Goal: Information Seeking & Learning: Check status

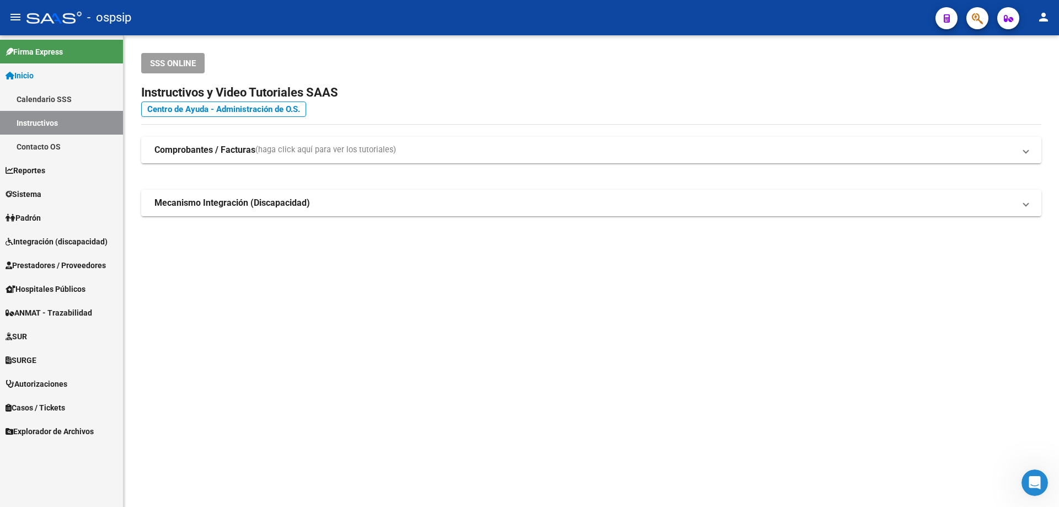
click at [47, 240] on span "Integración (discapacidad)" at bounding box center [57, 242] width 102 height 12
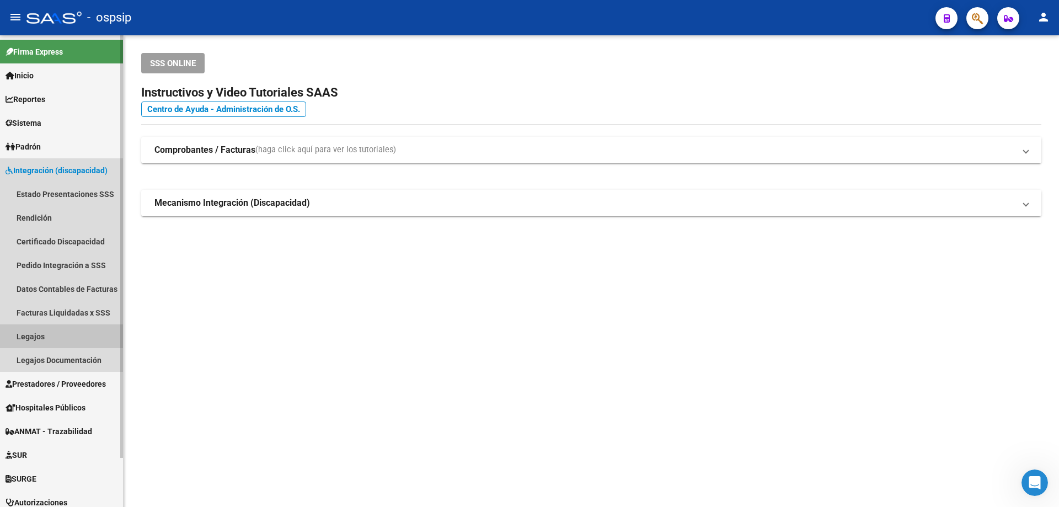
click at [36, 336] on link "Legajos" at bounding box center [61, 336] width 123 height 24
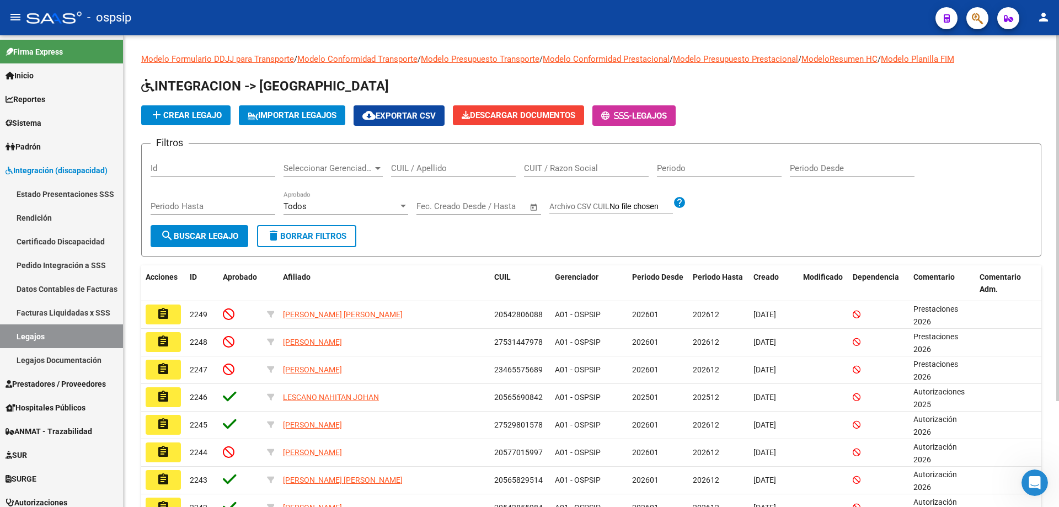
click at [466, 173] on input "CUIL / Apellido" at bounding box center [453, 168] width 125 height 10
click at [727, 175] on div "Periodo" at bounding box center [719, 165] width 125 height 24
click at [727, 173] on input "Periodo" at bounding box center [719, 168] width 125 height 10
click at [454, 170] on input "CUIL / Apellido" at bounding box center [453, 168] width 125 height 10
click at [216, 239] on span "search Buscar Legajo" at bounding box center [199, 236] width 78 height 10
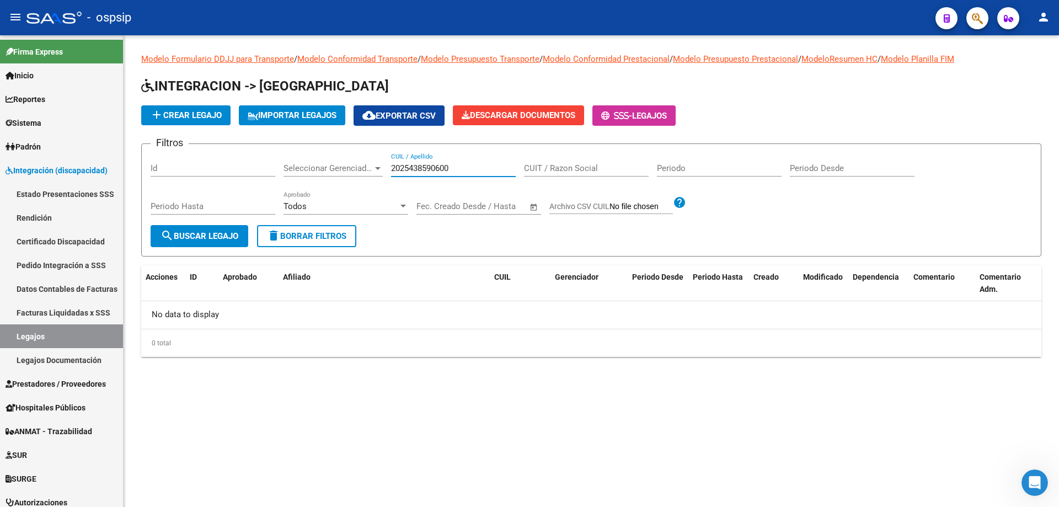
drag, startPoint x: 463, startPoint y: 171, endPoint x: 345, endPoint y: 176, distance: 117.6
click at [345, 176] on div "Filtros Id Seleccionar Gerenciador Seleccionar Gerenciador 2025438590600 CUIL /…" at bounding box center [591, 189] width 881 height 72
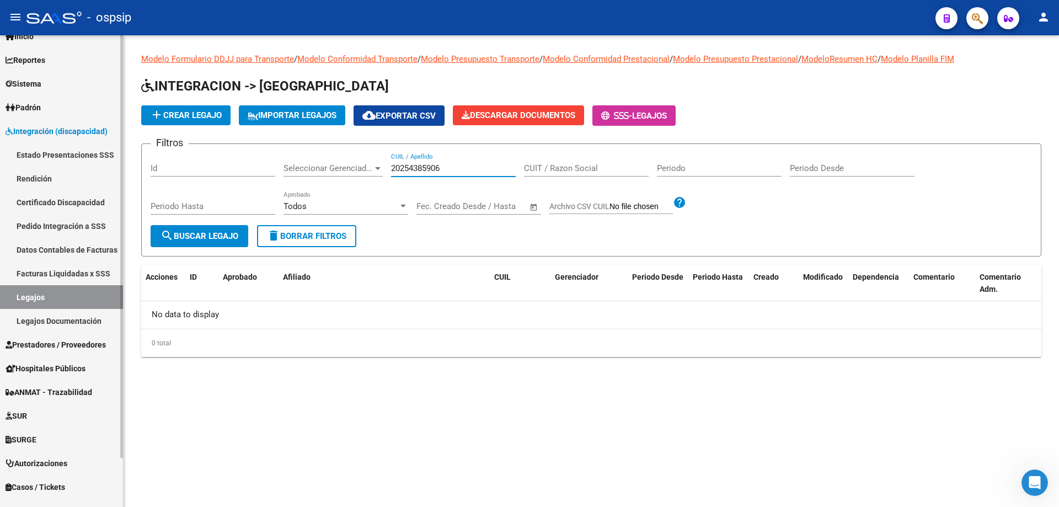
scroll to position [55, 0]
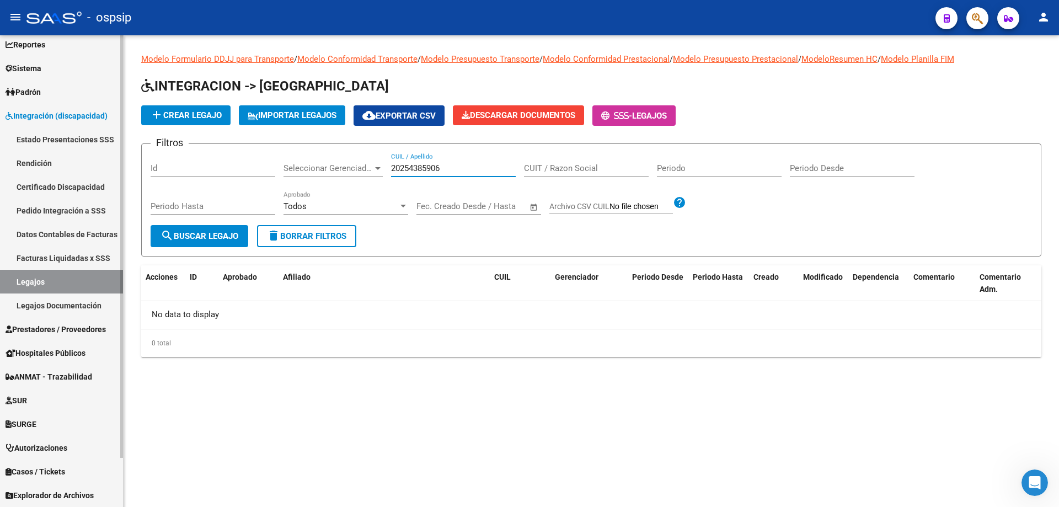
type input "20254385906"
click at [48, 445] on span "Autorizaciones" at bounding box center [37, 448] width 62 height 12
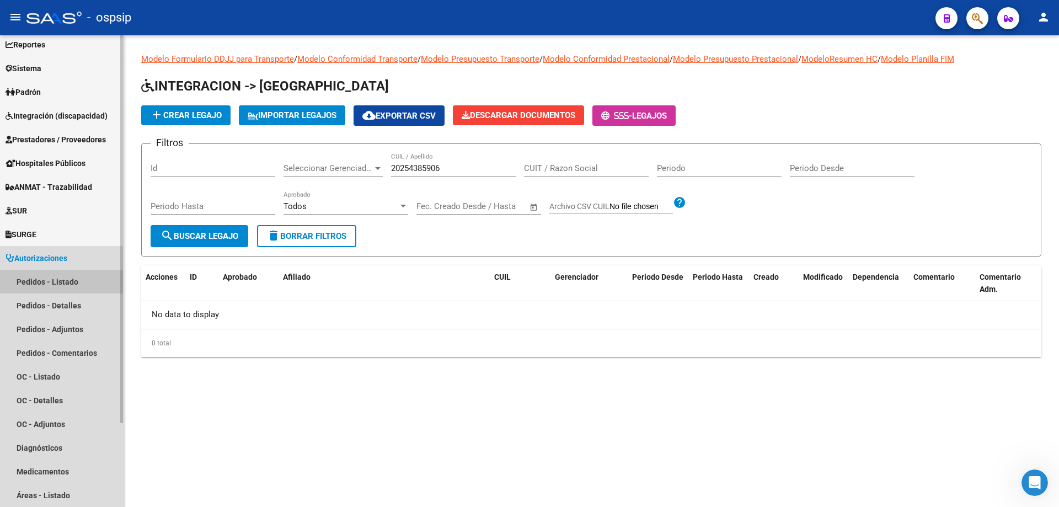
click at [37, 276] on link "Pedidos - Listado" at bounding box center [61, 282] width 123 height 24
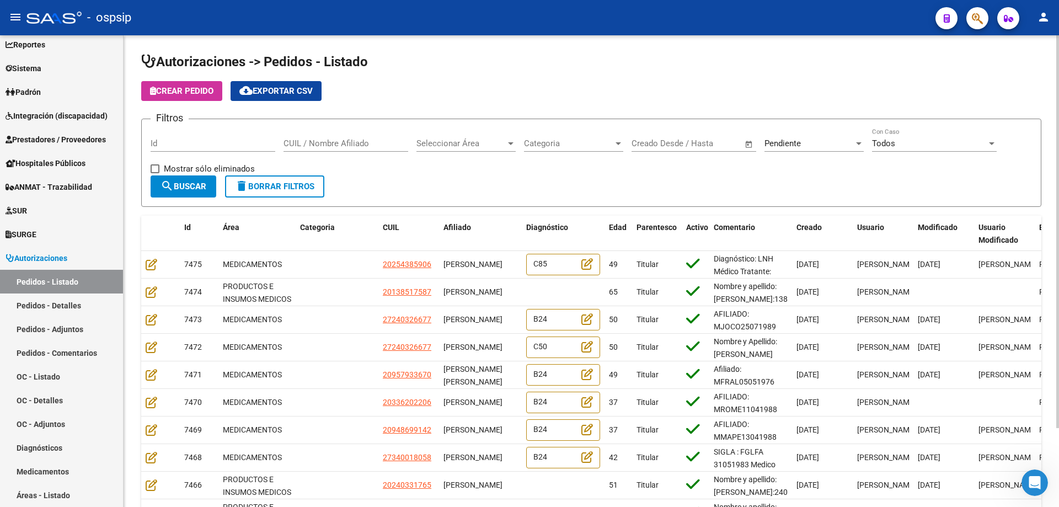
click at [823, 147] on div "Pendiente" at bounding box center [808, 143] width 89 height 10
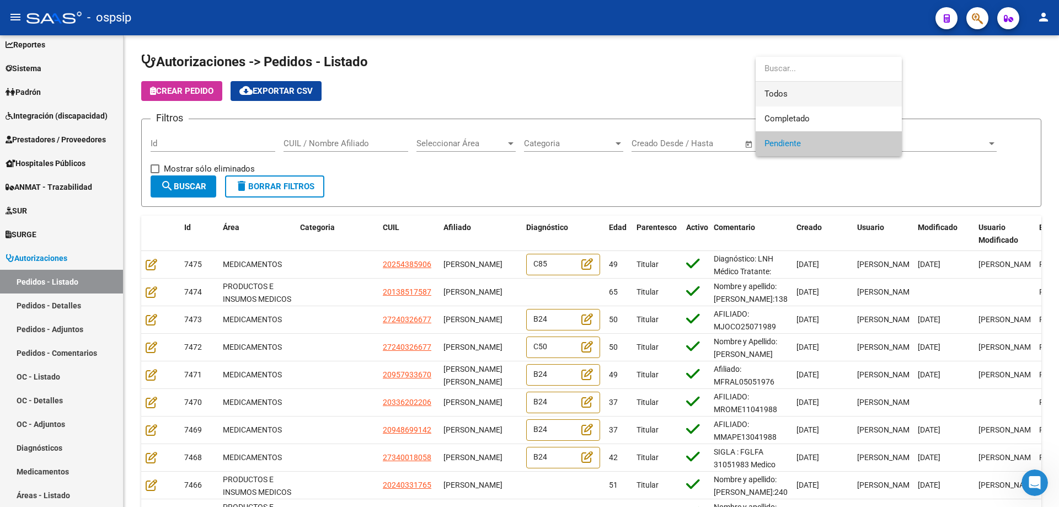
click at [790, 95] on span "Todos" at bounding box center [828, 94] width 129 height 25
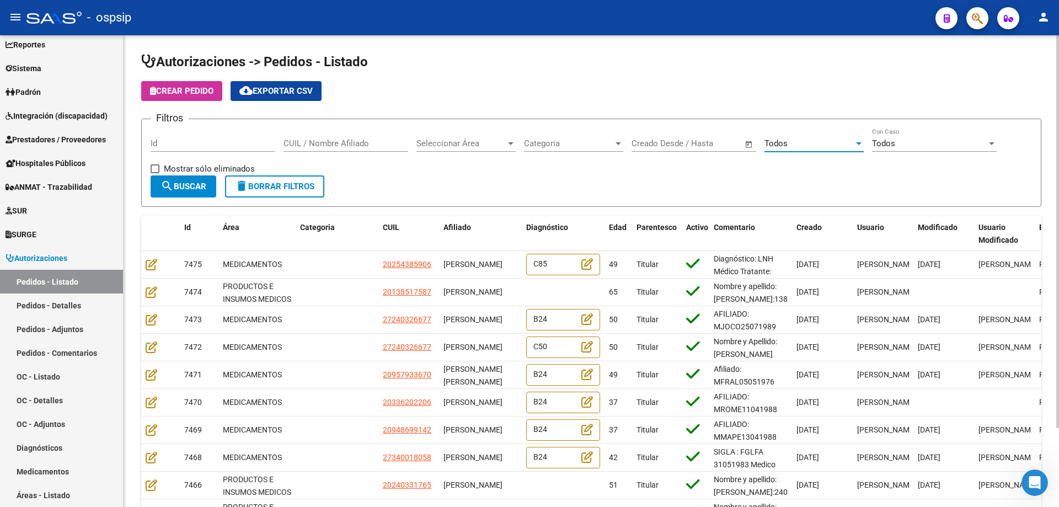
click at [305, 146] on input "CUIL / Nombre Afiliado" at bounding box center [345, 143] width 125 height 10
type input "20254385906"
click at [206, 184] on span "search Buscar" at bounding box center [183, 186] width 46 height 10
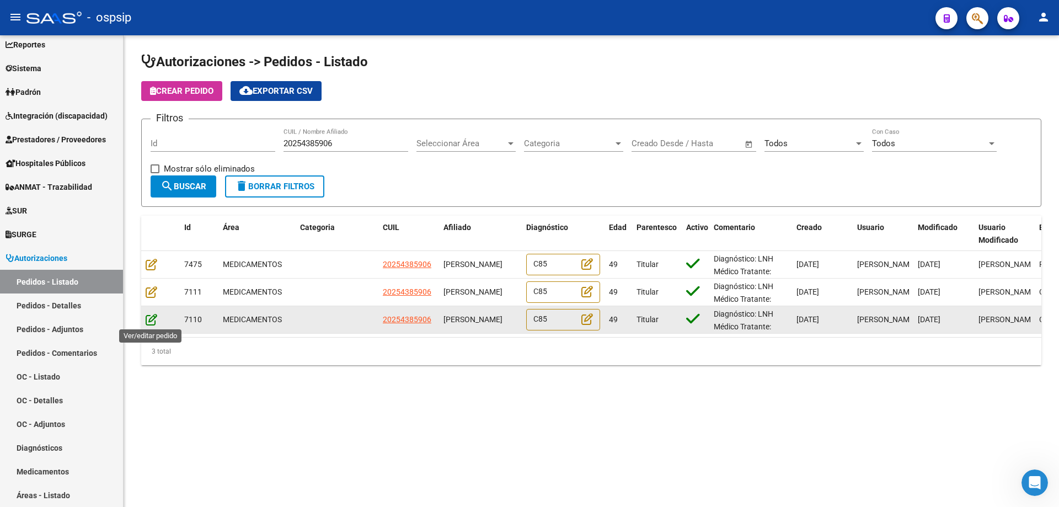
click at [151, 319] on icon at bounding box center [152, 319] width 12 height 12
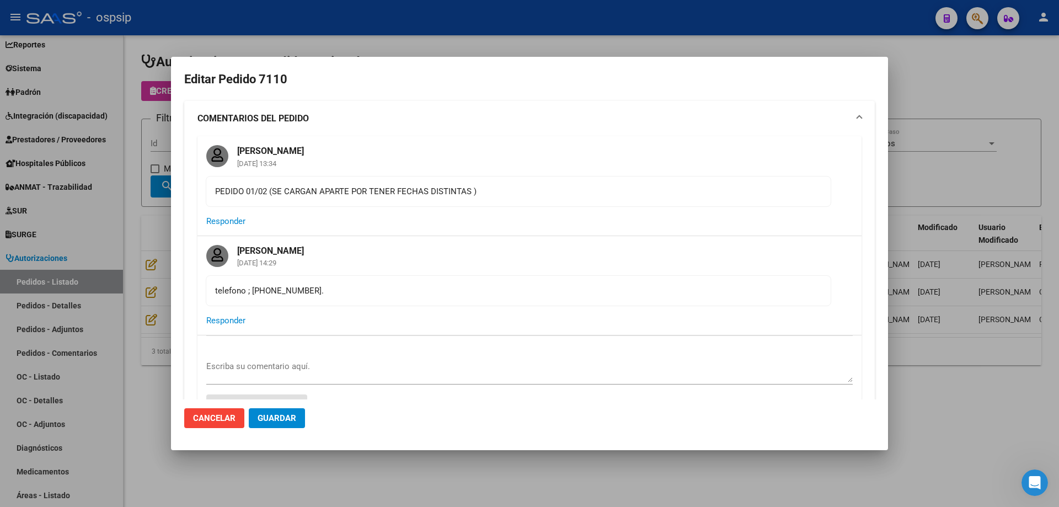
type input "[GEOGRAPHIC_DATA], [STREET_ADDRESS]"
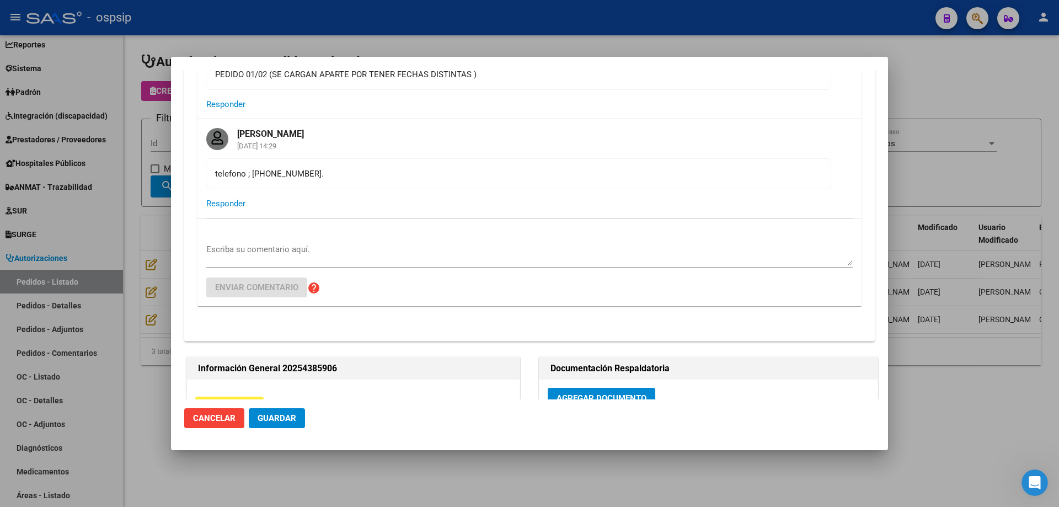
scroll to position [331, 0]
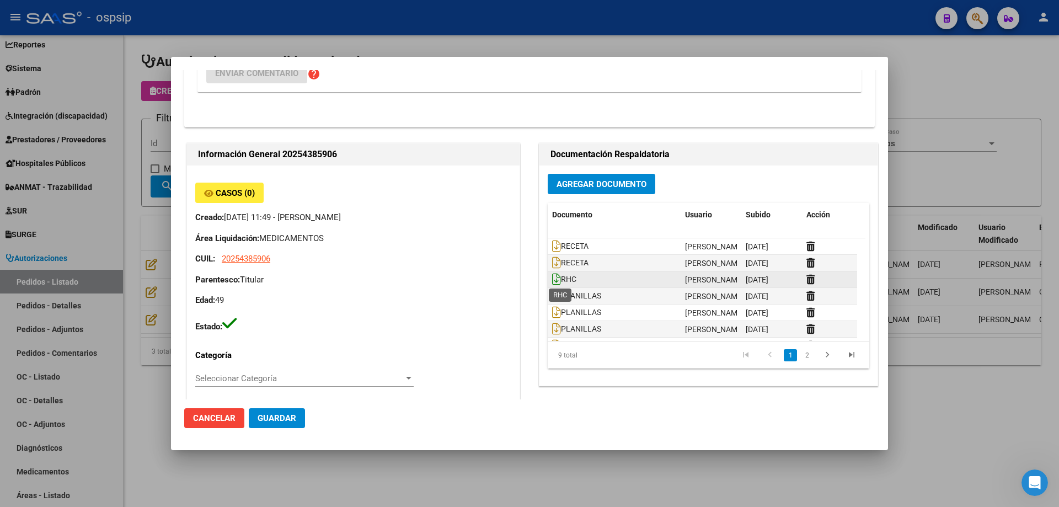
click at [553, 283] on icon at bounding box center [556, 279] width 9 height 12
click at [552, 296] on icon at bounding box center [556, 296] width 9 height 12
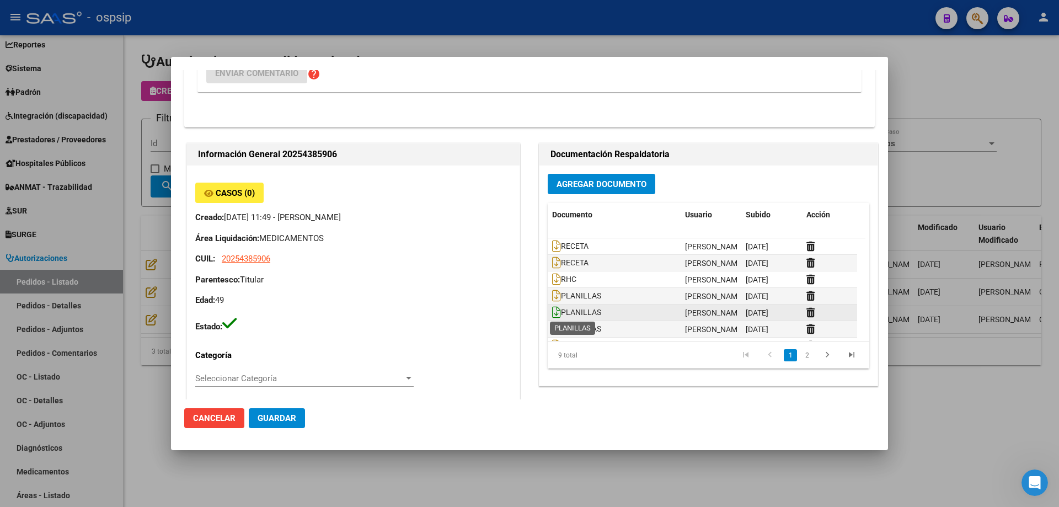
click at [552, 316] on icon at bounding box center [556, 312] width 9 height 12
click at [553, 332] on icon at bounding box center [556, 329] width 9 height 12
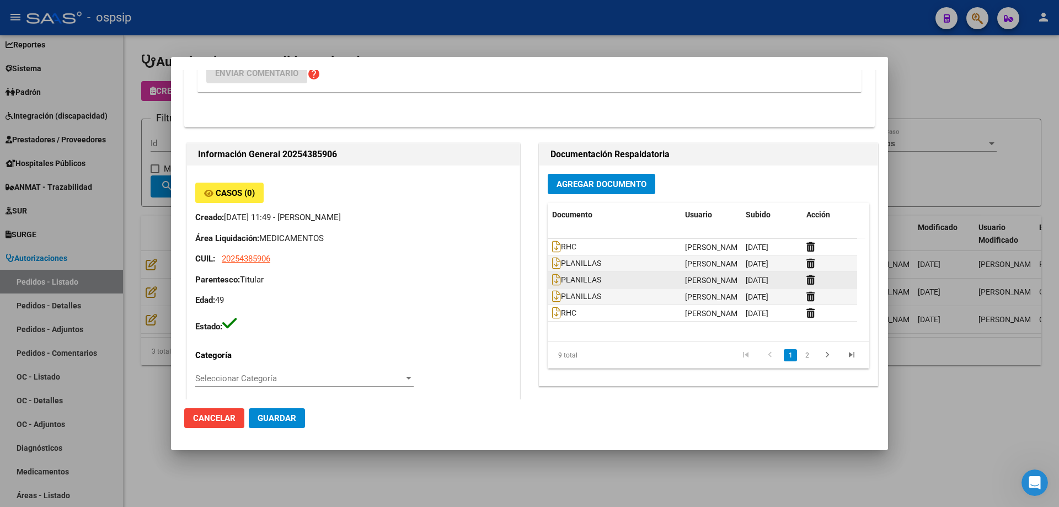
scroll to position [50, 0]
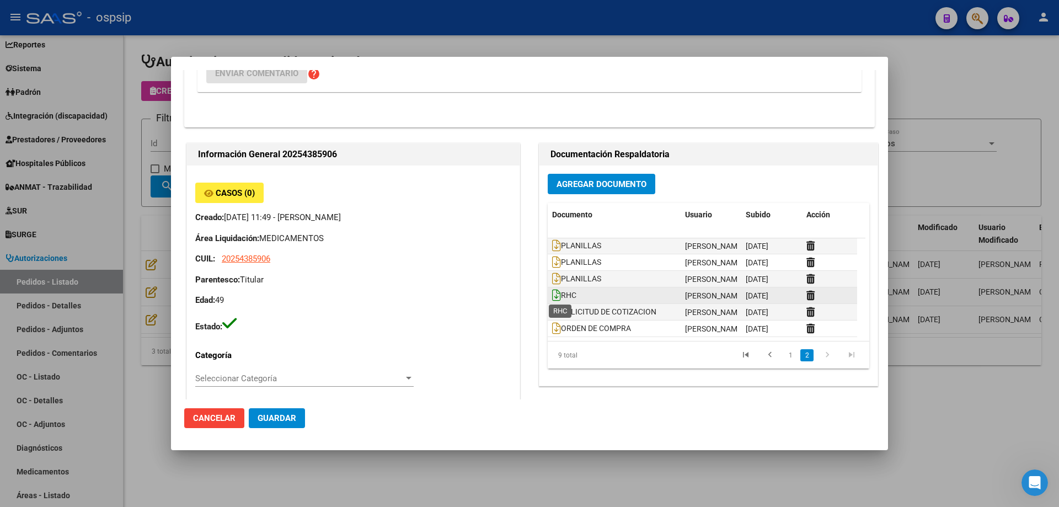
click at [554, 296] on icon at bounding box center [556, 295] width 9 height 12
click at [552, 313] on icon at bounding box center [556, 312] width 9 height 12
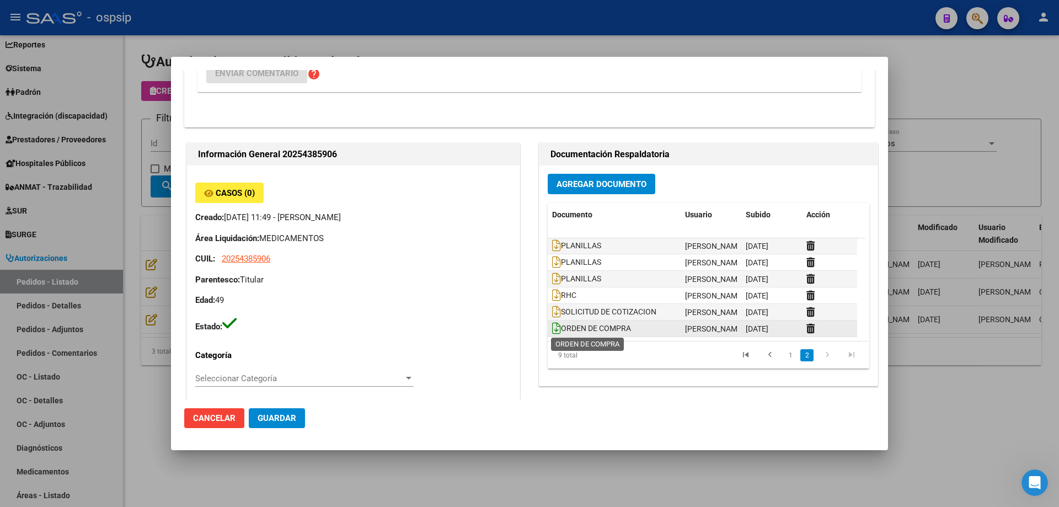
click at [552, 332] on icon at bounding box center [556, 328] width 9 height 12
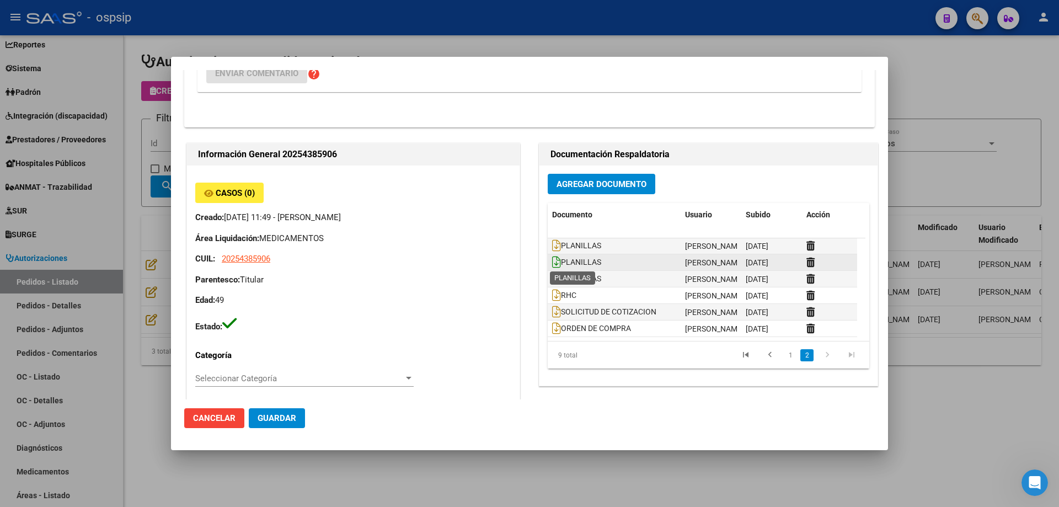
click at [552, 264] on icon at bounding box center [556, 262] width 9 height 12
click at [553, 282] on icon at bounding box center [556, 278] width 9 height 12
click at [981, 104] on div at bounding box center [529, 253] width 1059 height 507
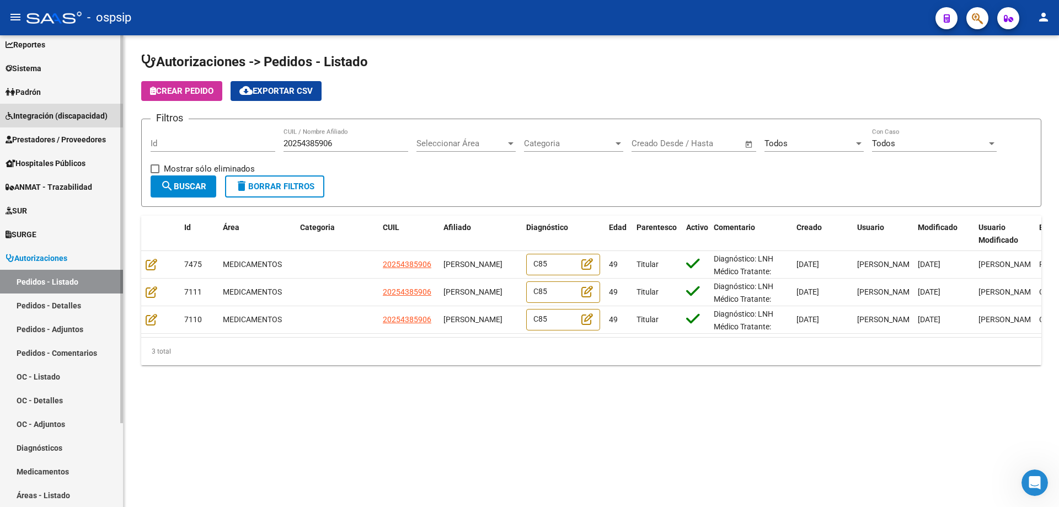
click at [46, 112] on span "Integración (discapacidad)" at bounding box center [57, 116] width 102 height 12
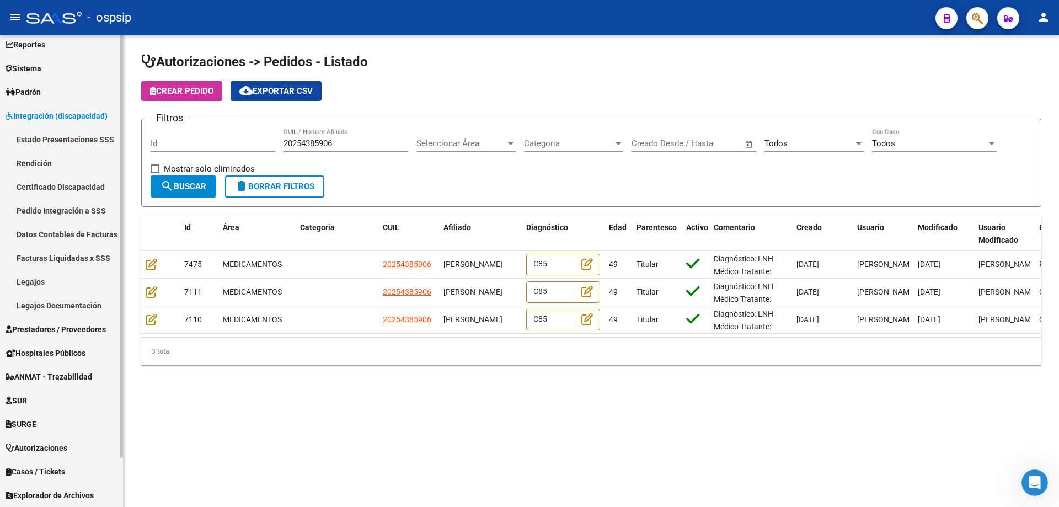
click at [28, 279] on link "Legajos" at bounding box center [61, 282] width 123 height 24
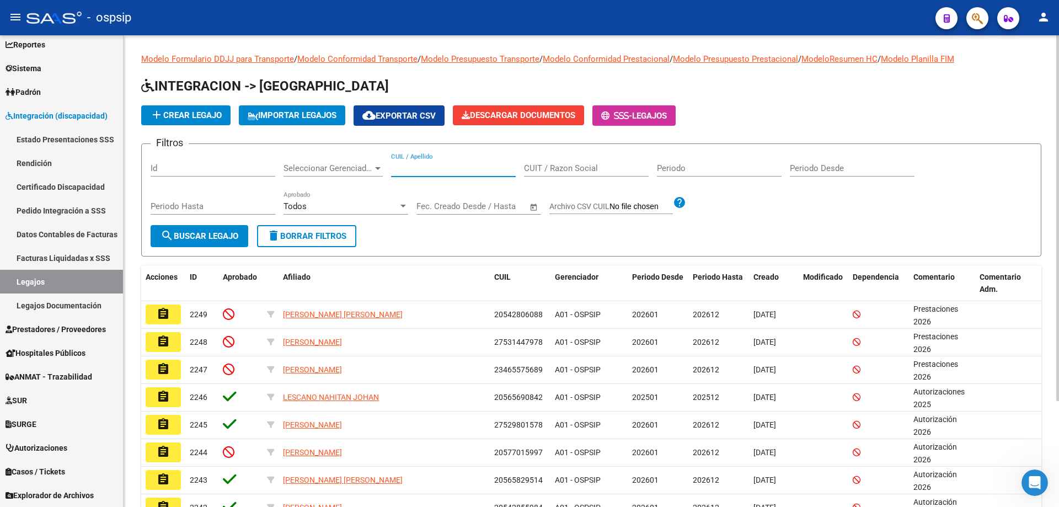
paste input "20324723359"
type input "20324723359"
click at [190, 238] on span "search Buscar Legajo" at bounding box center [199, 236] width 78 height 10
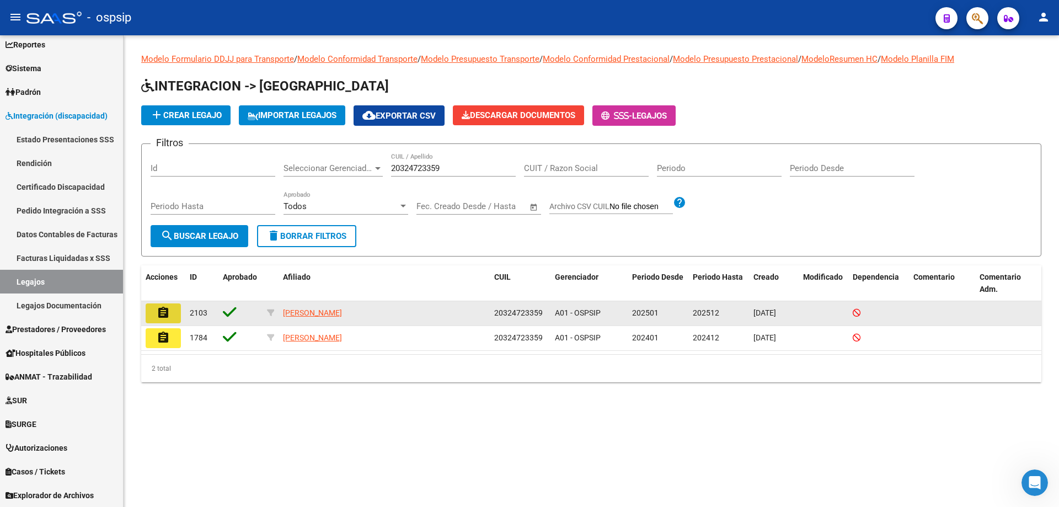
click at [160, 313] on mat-icon "assignment" at bounding box center [163, 312] width 13 height 13
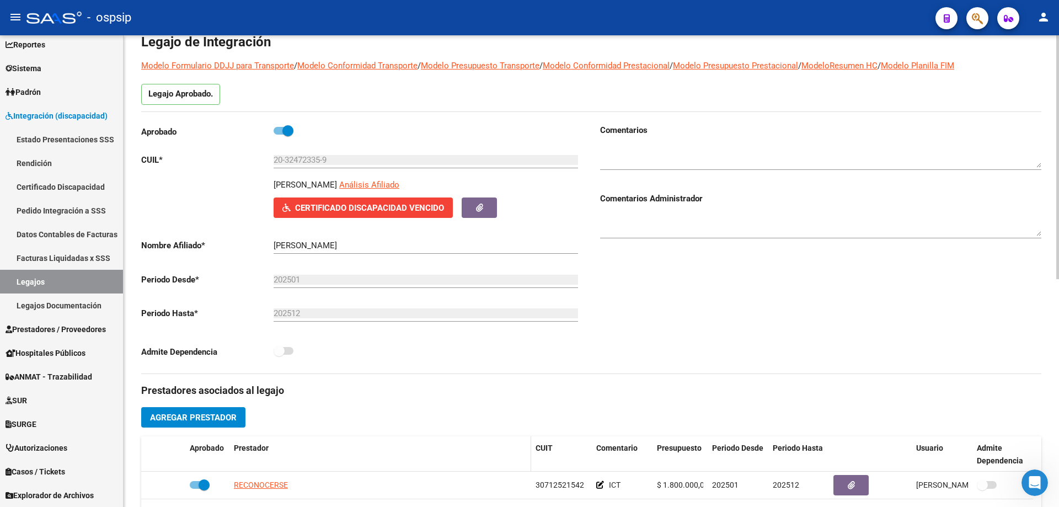
scroll to position [110, 0]
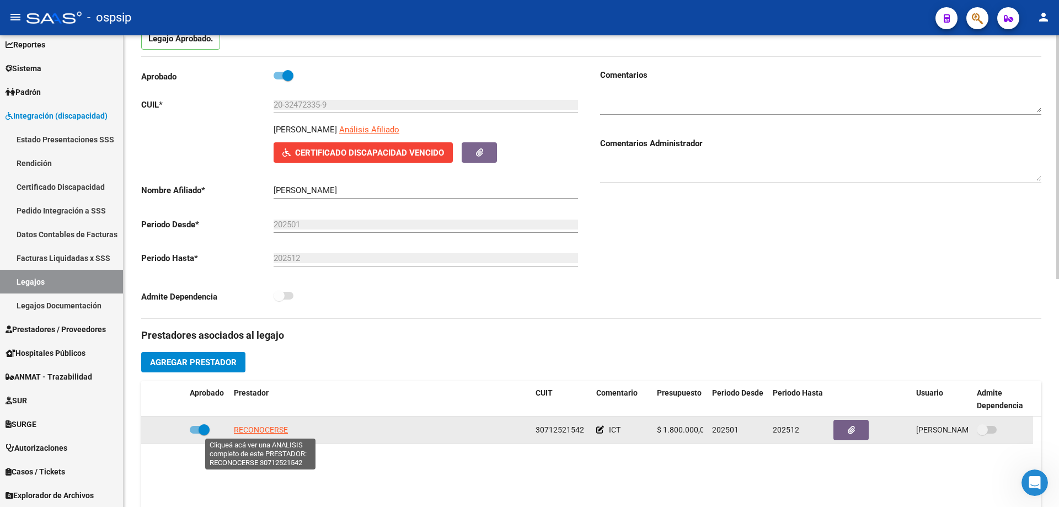
click at [262, 430] on span "RECONOCERSE" at bounding box center [261, 429] width 54 height 9
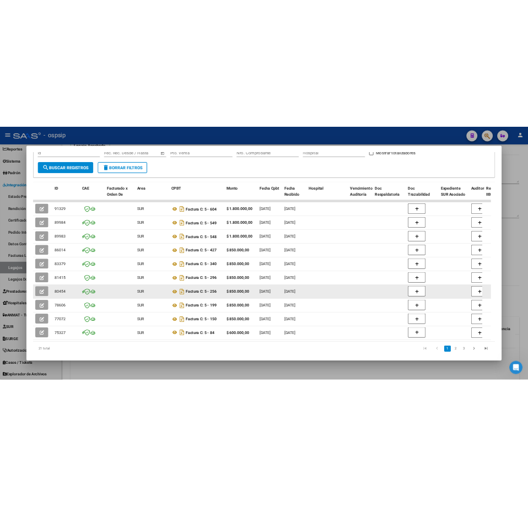
scroll to position [197, 0]
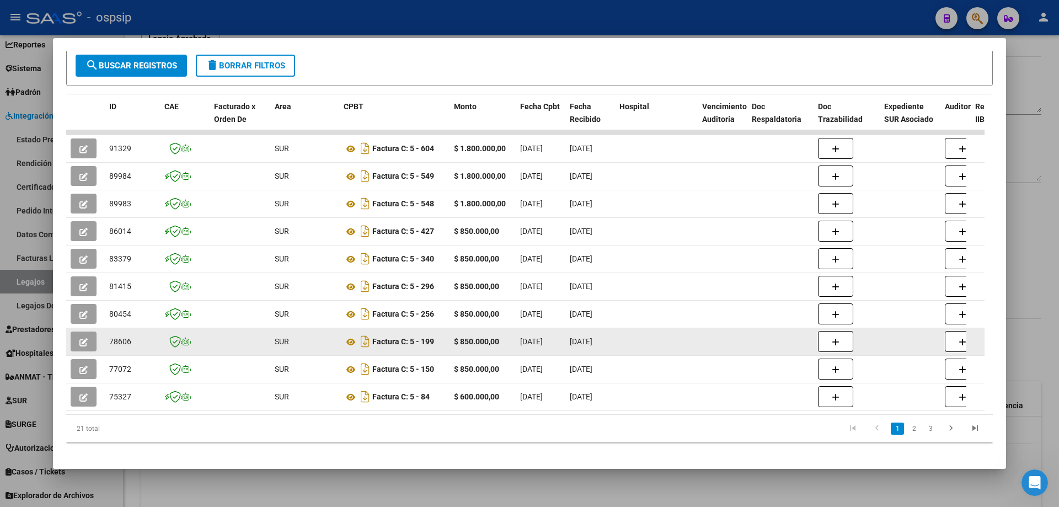
click at [82, 338] on icon "button" at bounding box center [83, 342] width 8 height 8
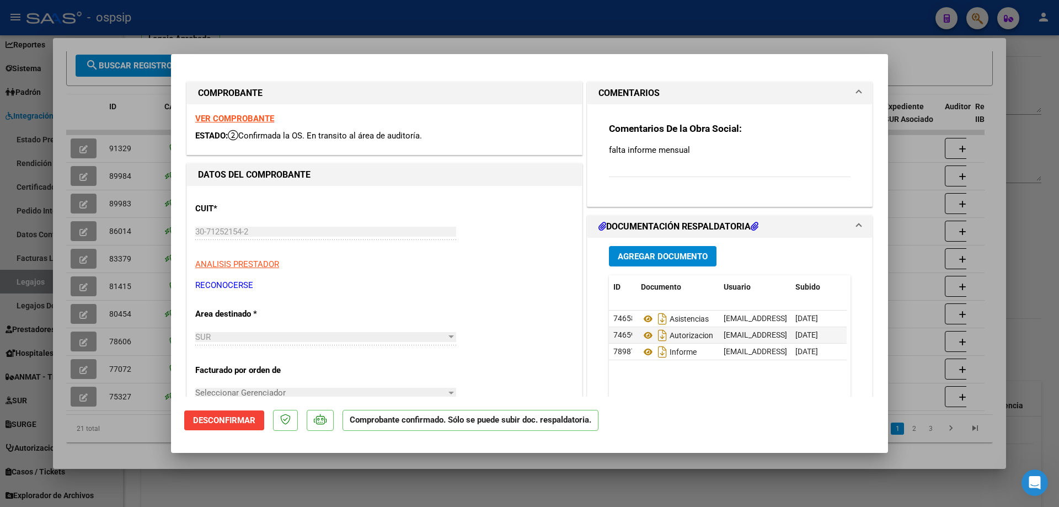
click at [245, 120] on strong "VER COMPROBANTE" at bounding box center [234, 119] width 79 height 10
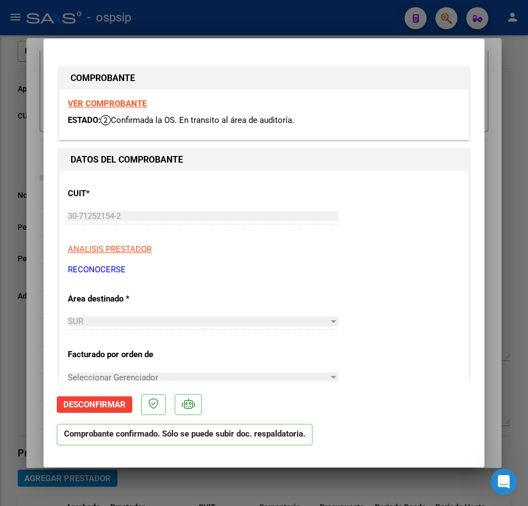
scroll to position [219, 0]
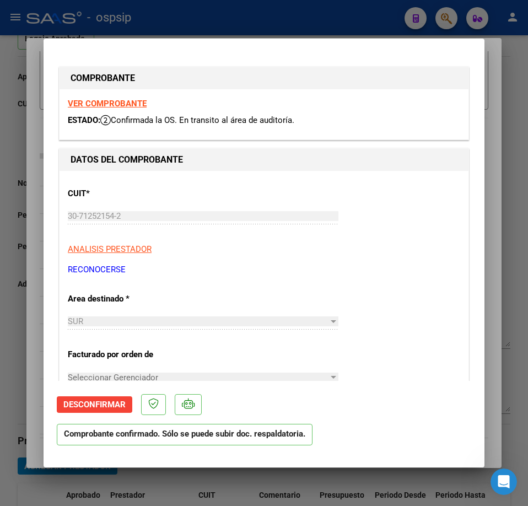
click at [516, 163] on div at bounding box center [264, 253] width 528 height 506
type input "$ 0,00"
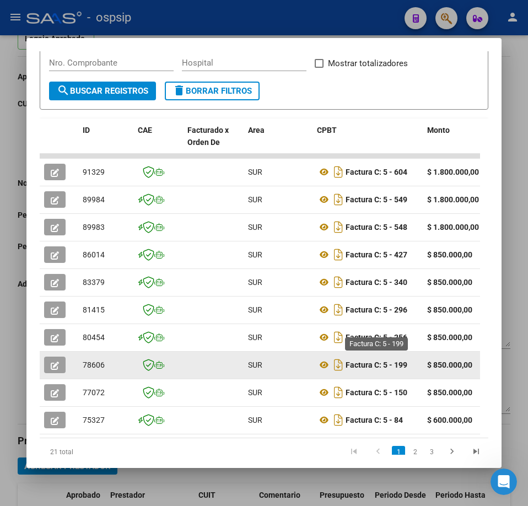
click at [394, 361] on strong "Factura C: 5 - 199" at bounding box center [377, 365] width 62 height 9
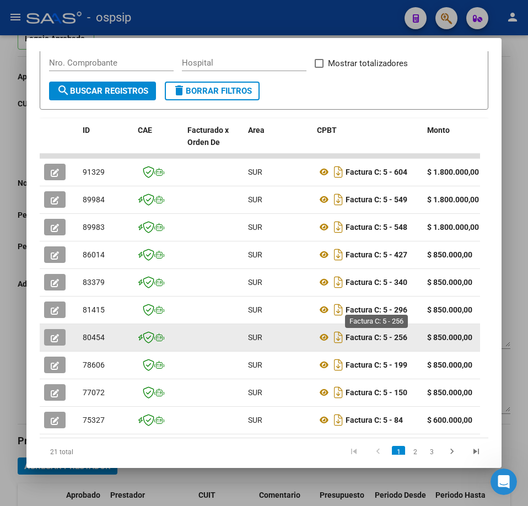
click at [379, 333] on strong "Factura C: 5 - 256" at bounding box center [377, 337] width 62 height 9
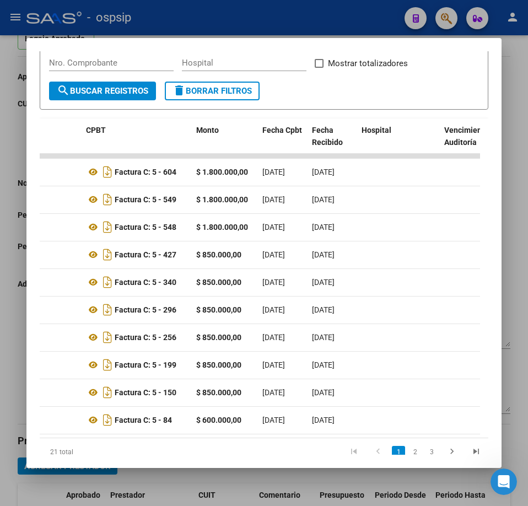
scroll to position [0, 228]
